Goal: Task Accomplishment & Management: Complete application form

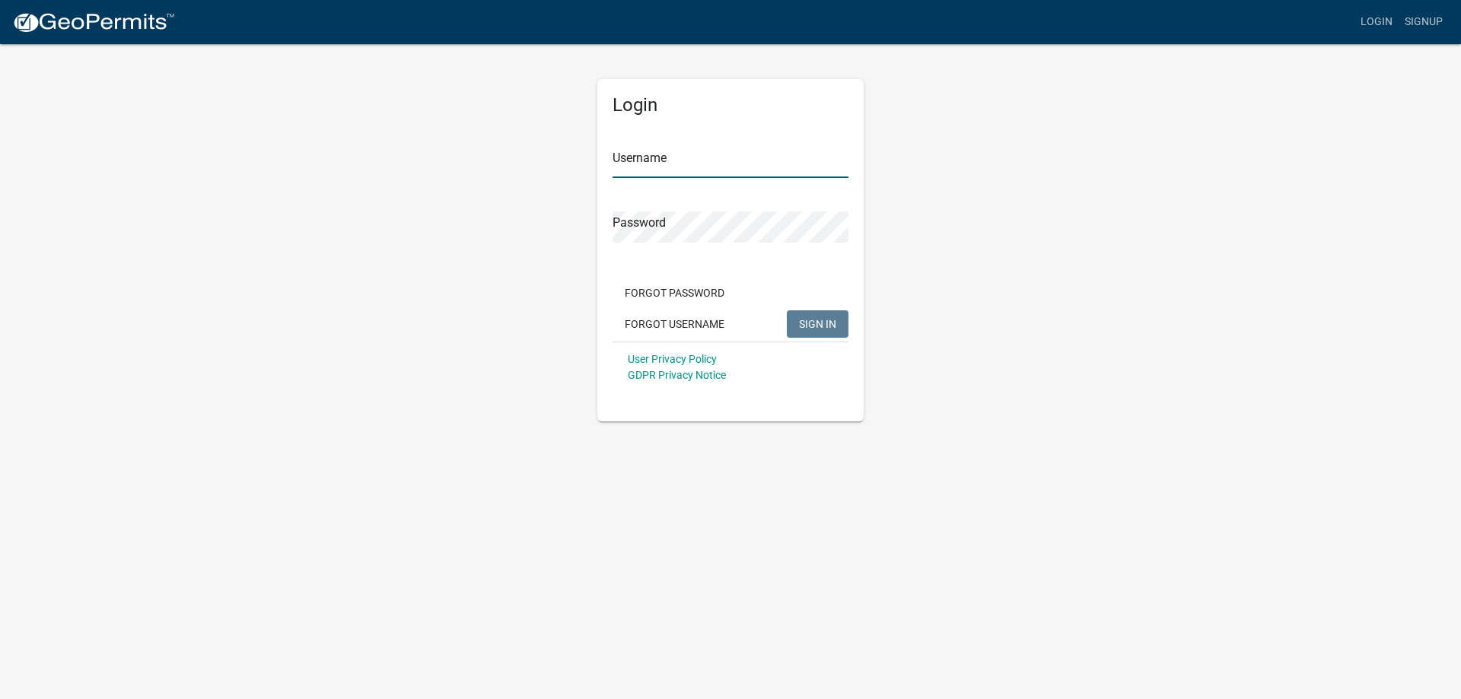
type input "shrihari7"
click at [793, 320] on button "SIGN IN" at bounding box center [818, 323] width 62 height 27
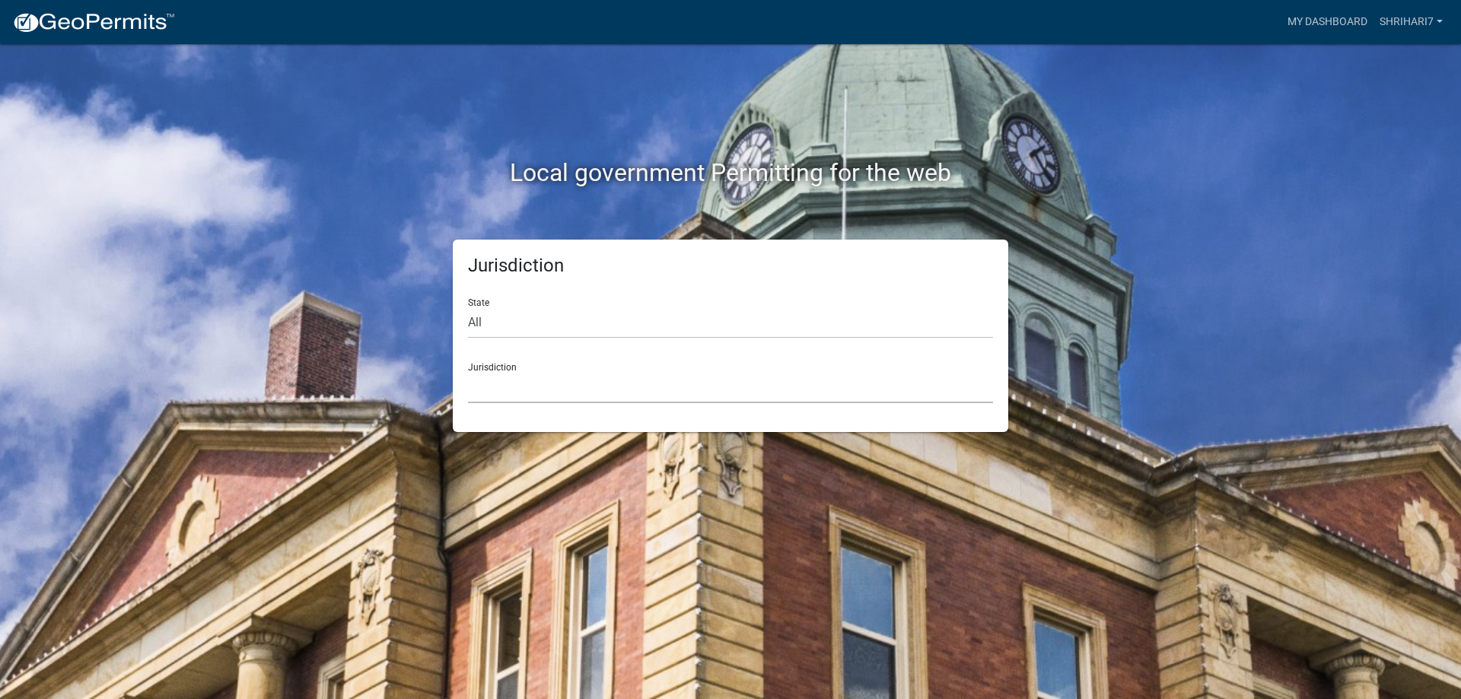
click at [511, 385] on select "[GEOGRAPHIC_DATA], [US_STATE] [GEOGRAPHIC_DATA], [US_STATE][PERSON_NAME][GEOGRA…" at bounding box center [730, 387] width 525 height 31
click at [510, 396] on select "[GEOGRAPHIC_DATA], [US_STATE] [GEOGRAPHIC_DATA], [US_STATE][PERSON_NAME][GEOGRA…" at bounding box center [730, 387] width 525 height 31
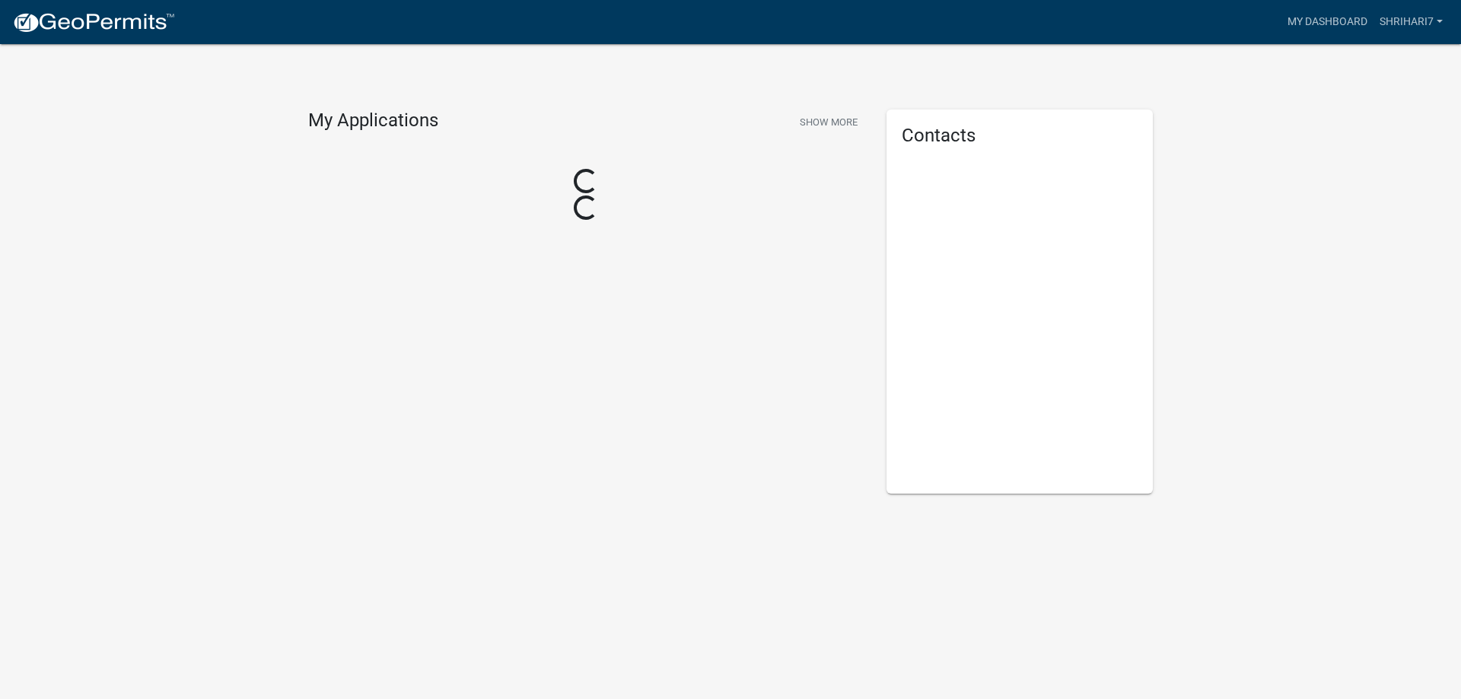
click at [656, 391] on div "My Applications Show More Loading... Loading..." at bounding box center [586, 302] width 578 height 384
